Goal: Transaction & Acquisition: Purchase product/service

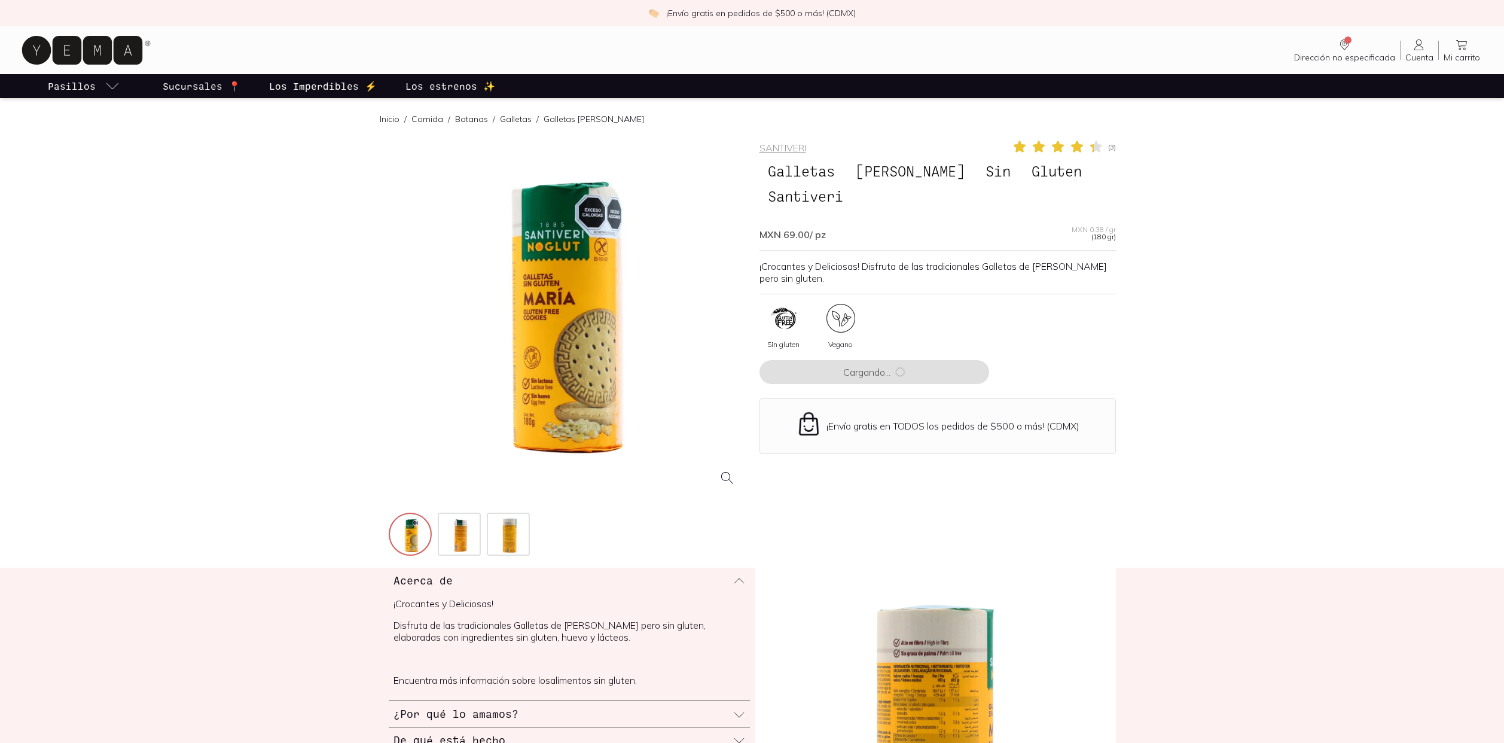
click at [529, 347] on div at bounding box center [567, 317] width 356 height 356
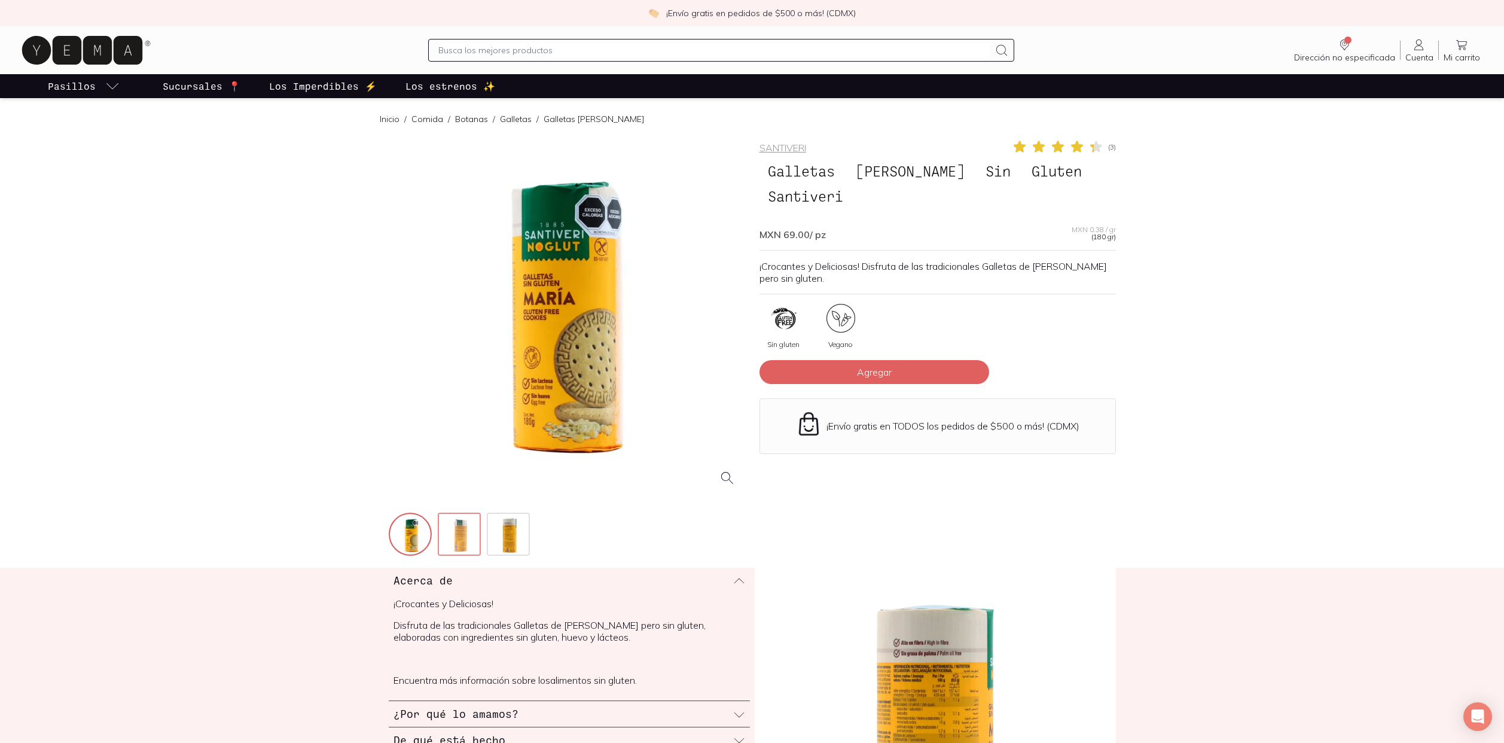
click at [468, 526] on img at bounding box center [460, 535] width 43 height 43
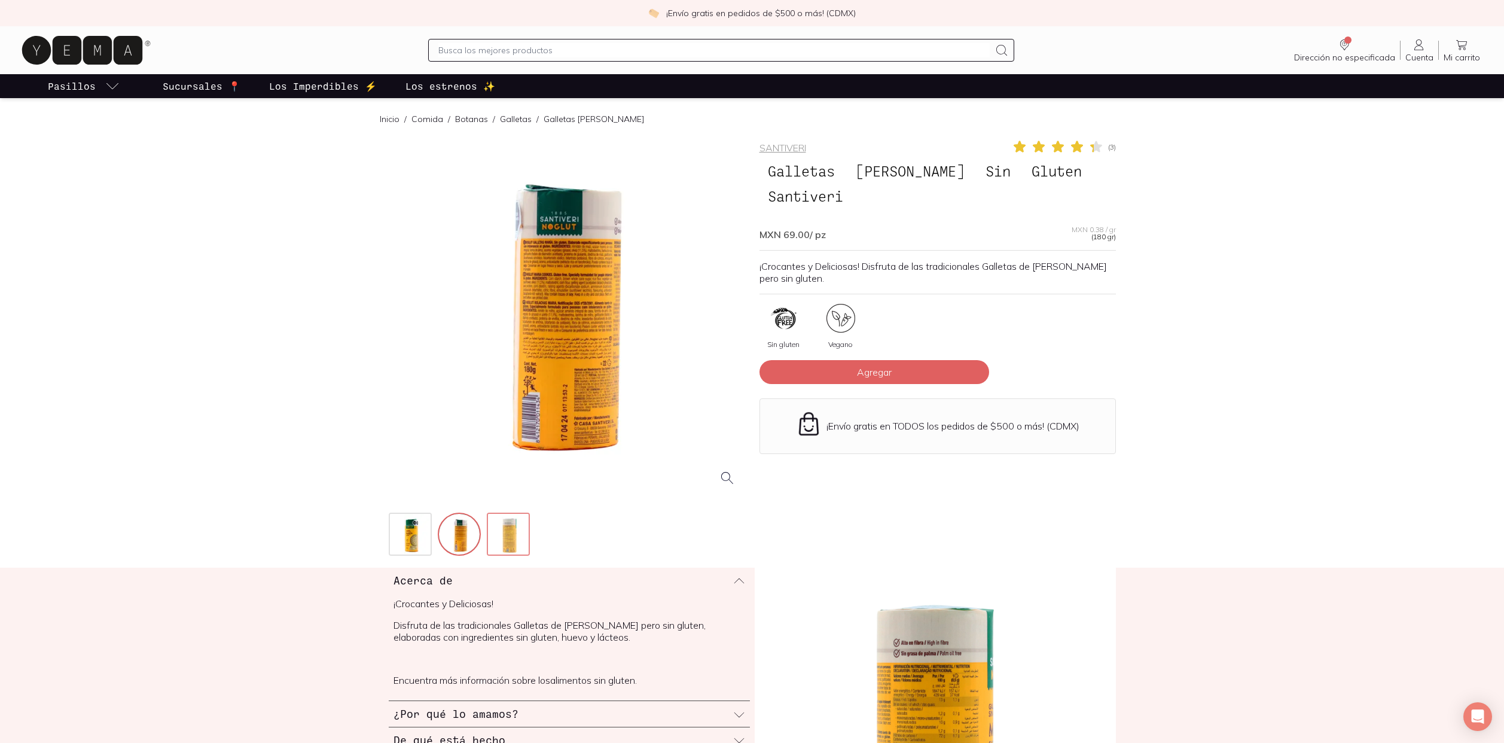
click at [508, 527] on img at bounding box center [509, 535] width 43 height 43
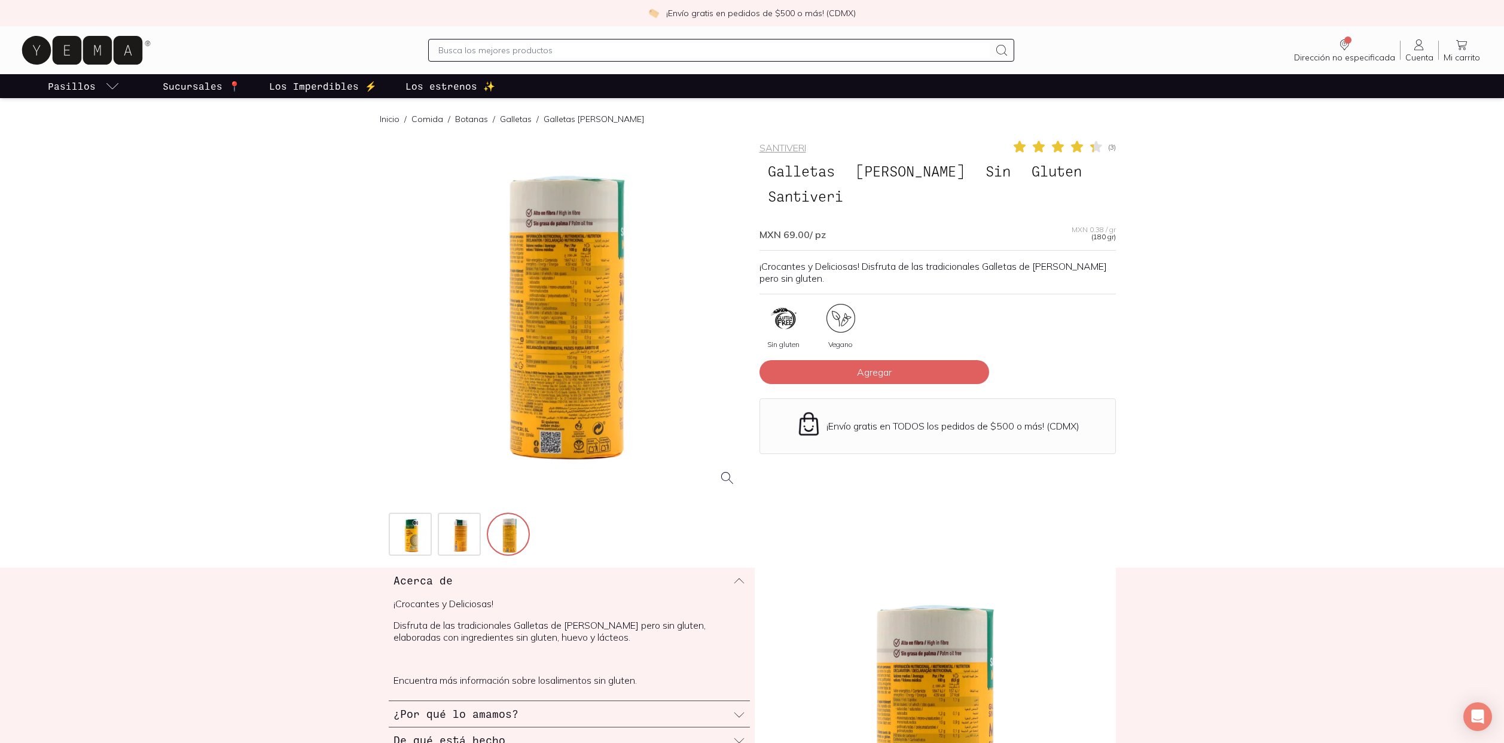
drag, startPoint x: 548, startPoint y: 303, endPoint x: 564, endPoint y: 286, distance: 23.7
click at [564, 287] on div at bounding box center [567, 317] width 356 height 356
click at [463, 536] on img at bounding box center [460, 535] width 43 height 43
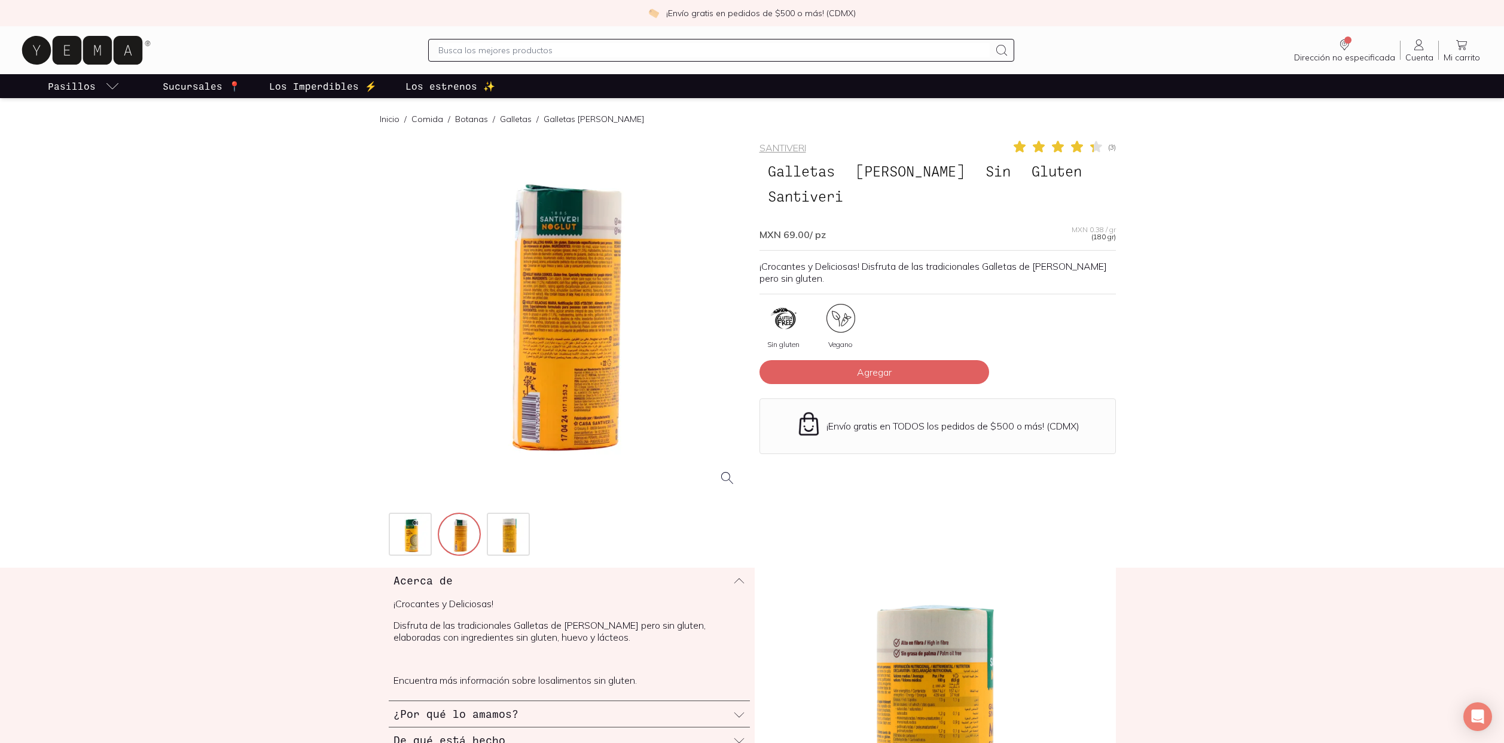
click at [554, 306] on div at bounding box center [567, 317] width 356 height 356
click at [507, 520] on img at bounding box center [509, 535] width 43 height 43
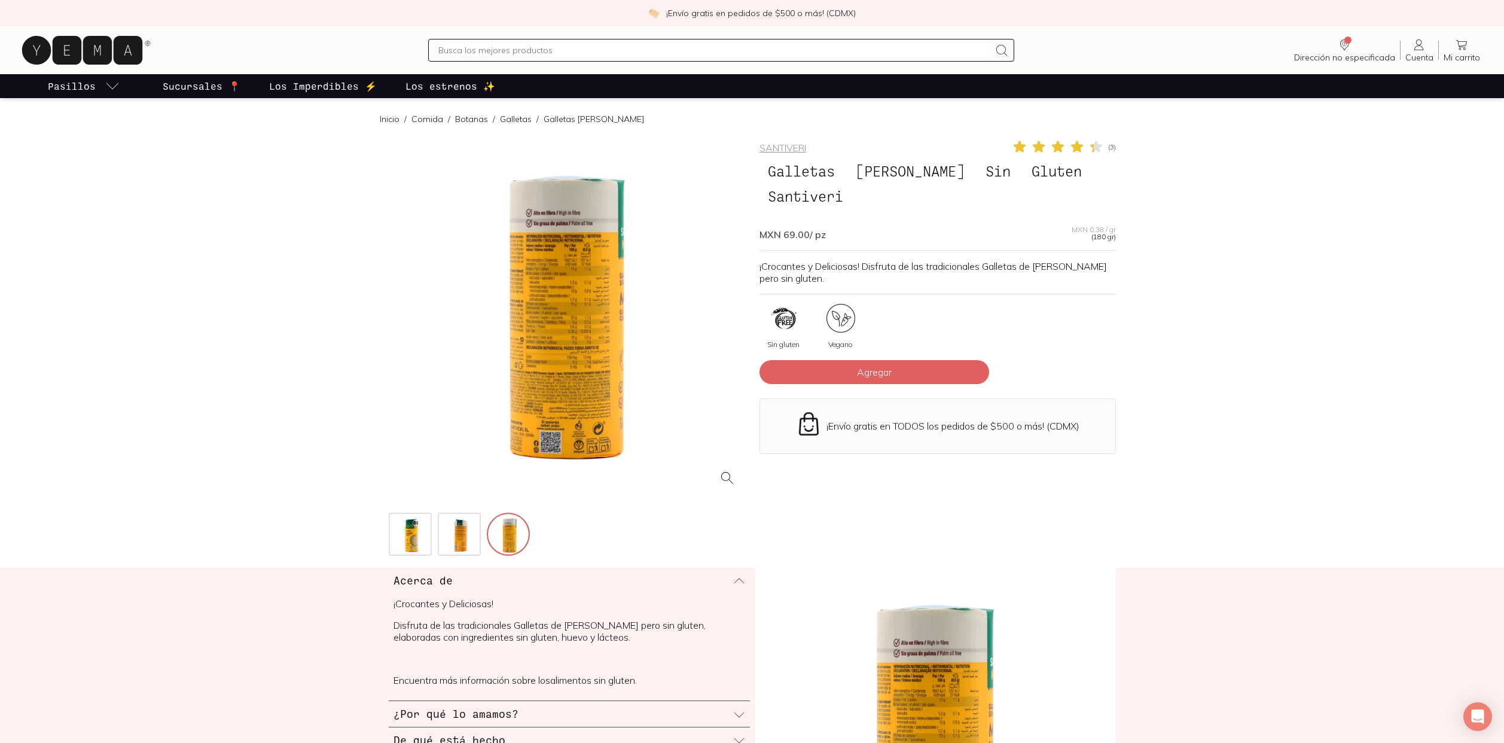
click at [522, 245] on div at bounding box center [567, 317] width 356 height 356
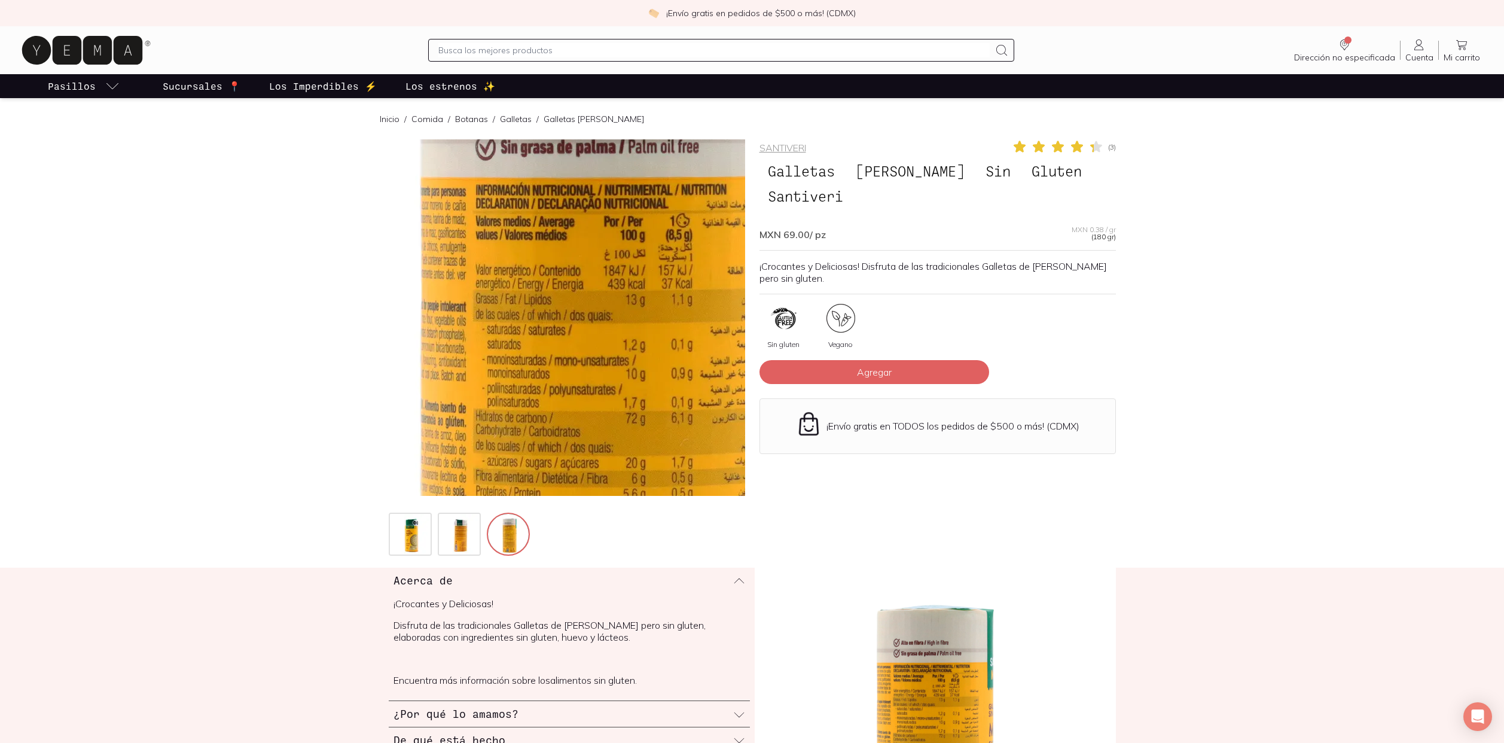
click at [547, 256] on img at bounding box center [612, 463] width 1196 height 1196
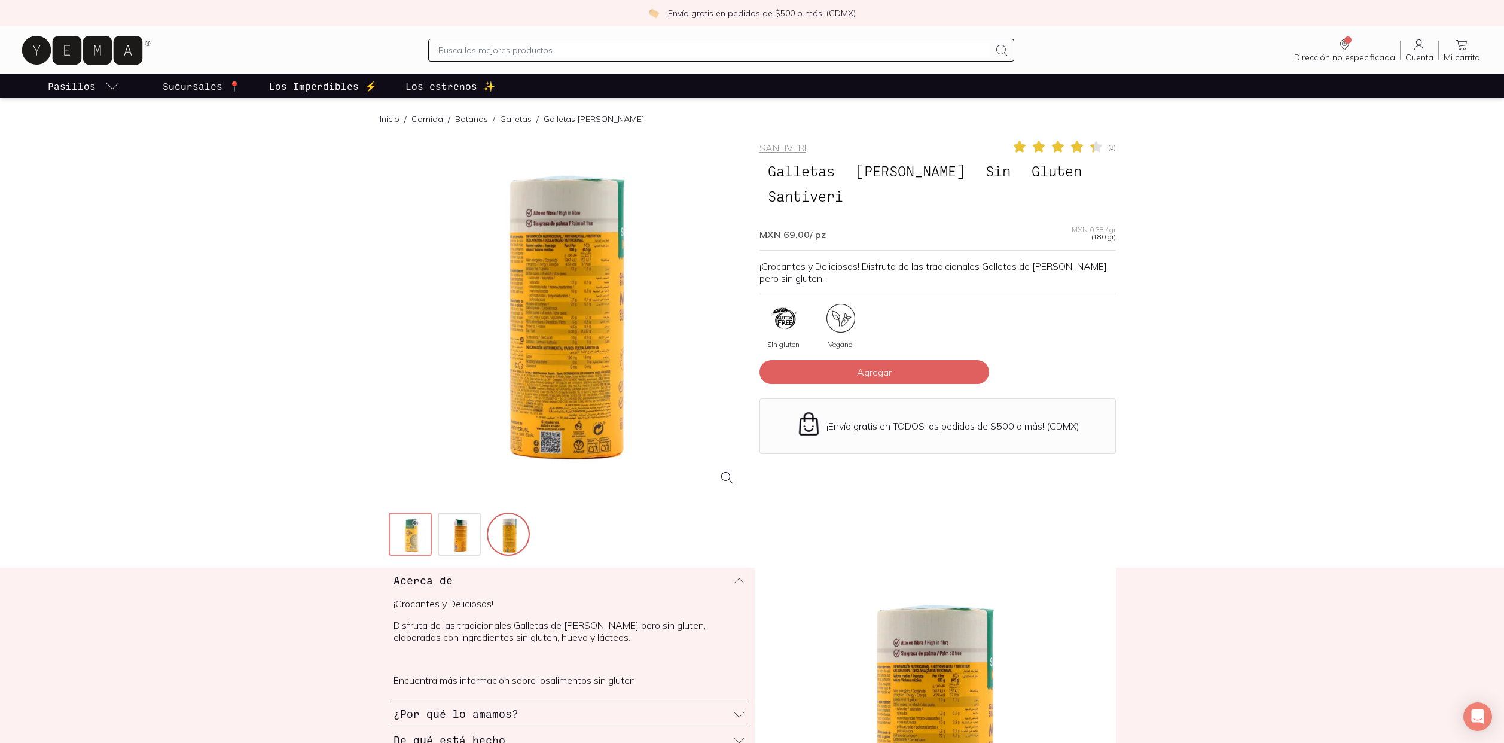
click at [411, 548] on img at bounding box center [411, 535] width 43 height 43
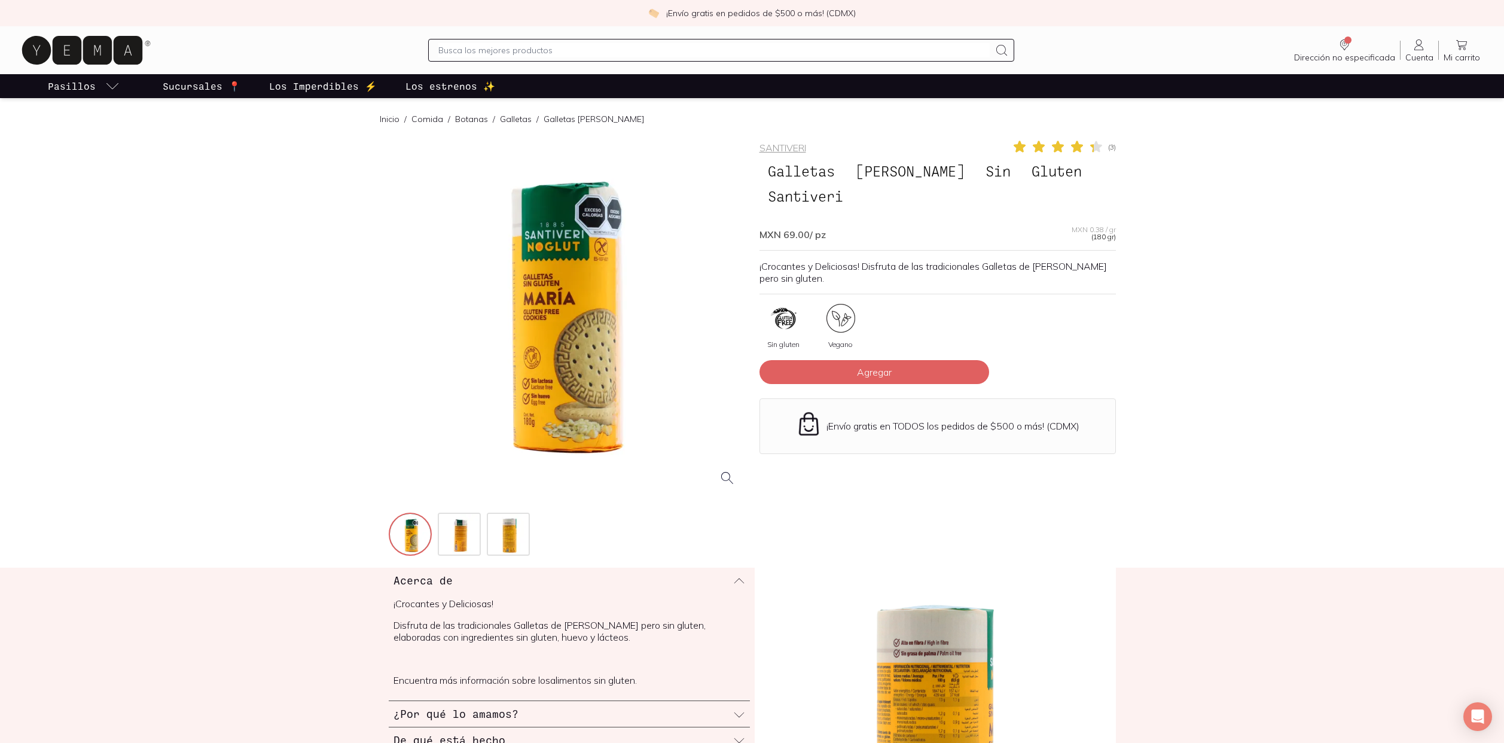
click at [546, 352] on div at bounding box center [567, 317] width 356 height 356
